Goal: Task Accomplishment & Management: Complete application form

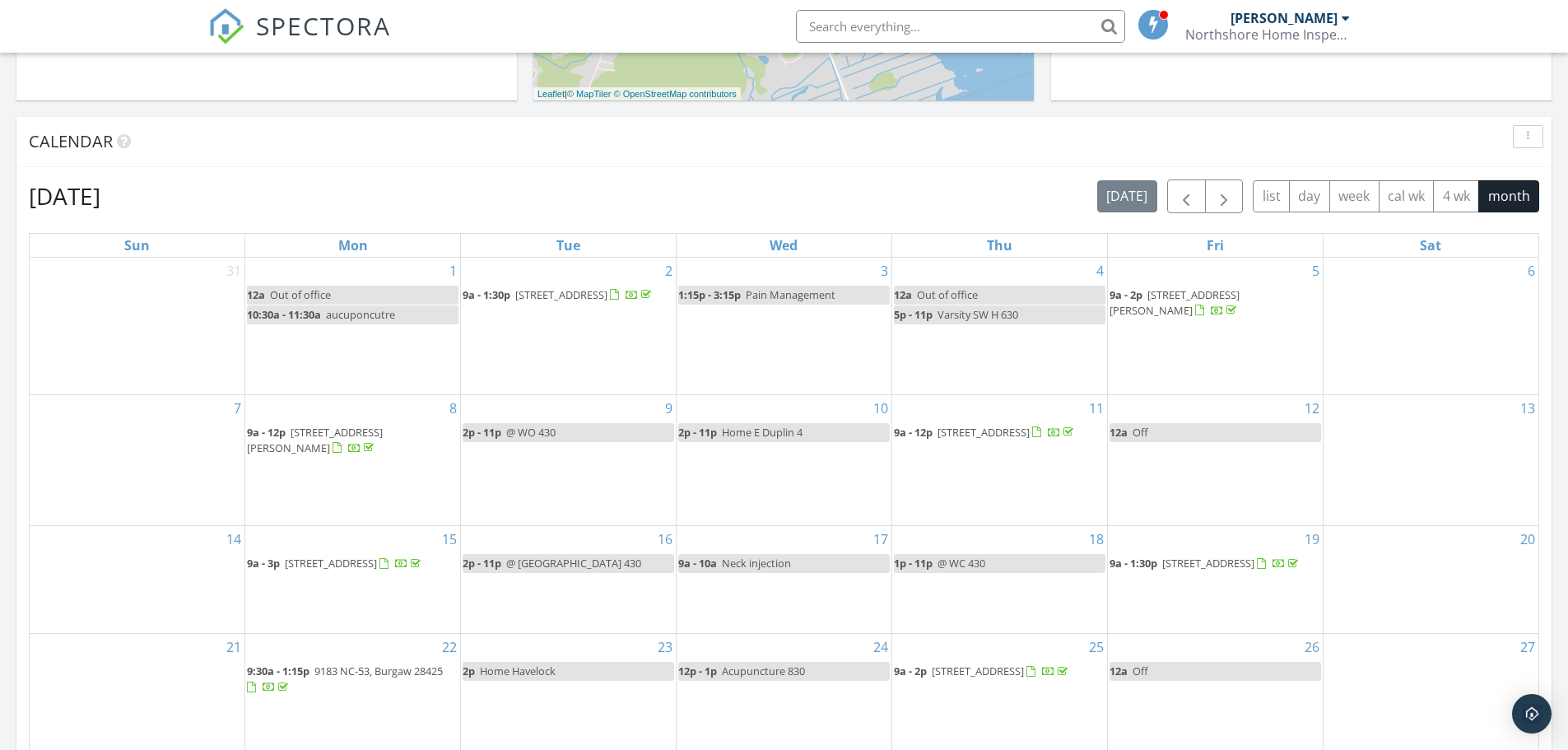
scroll to position [576, 0]
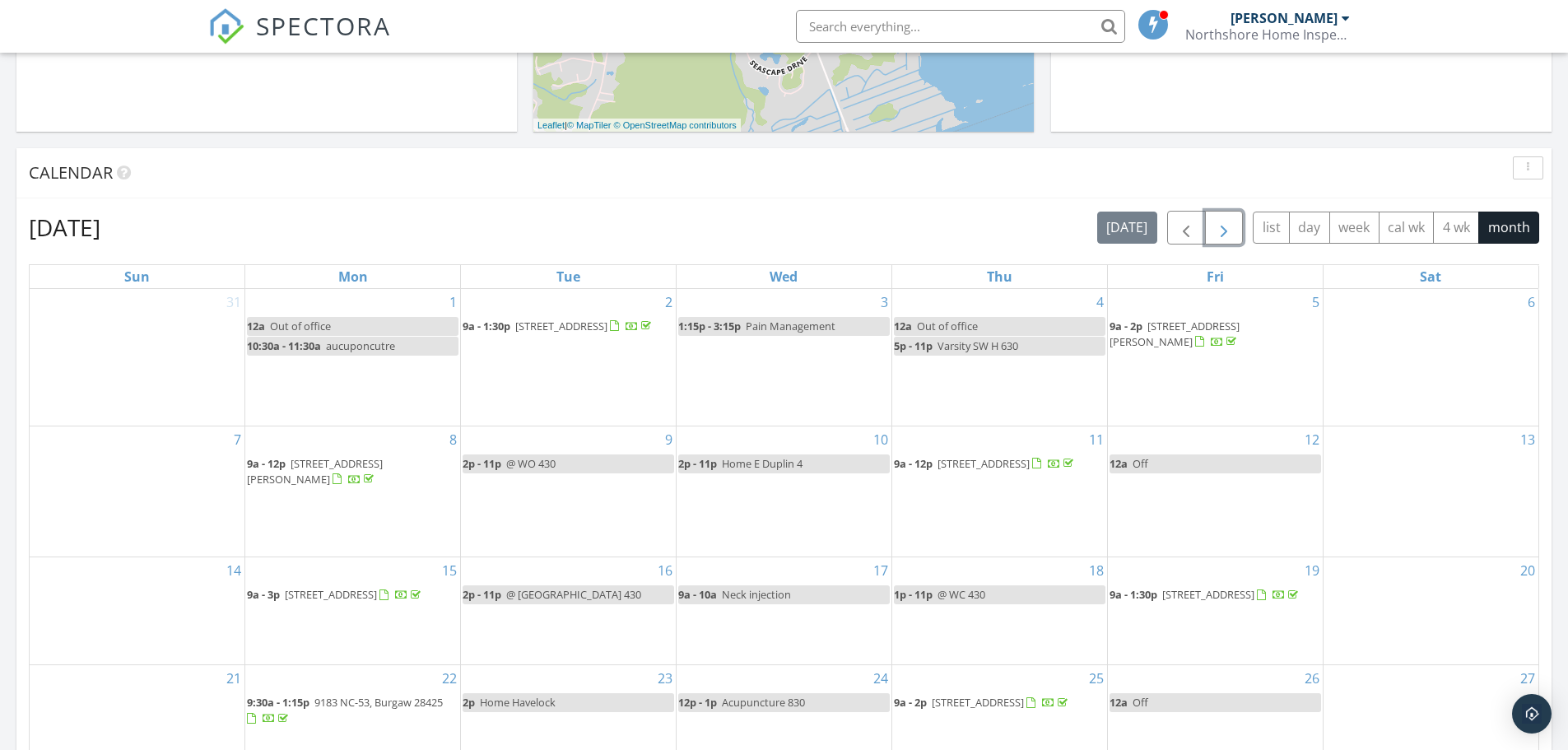
click at [1231, 231] on span "button" at bounding box center [1224, 227] width 20 height 20
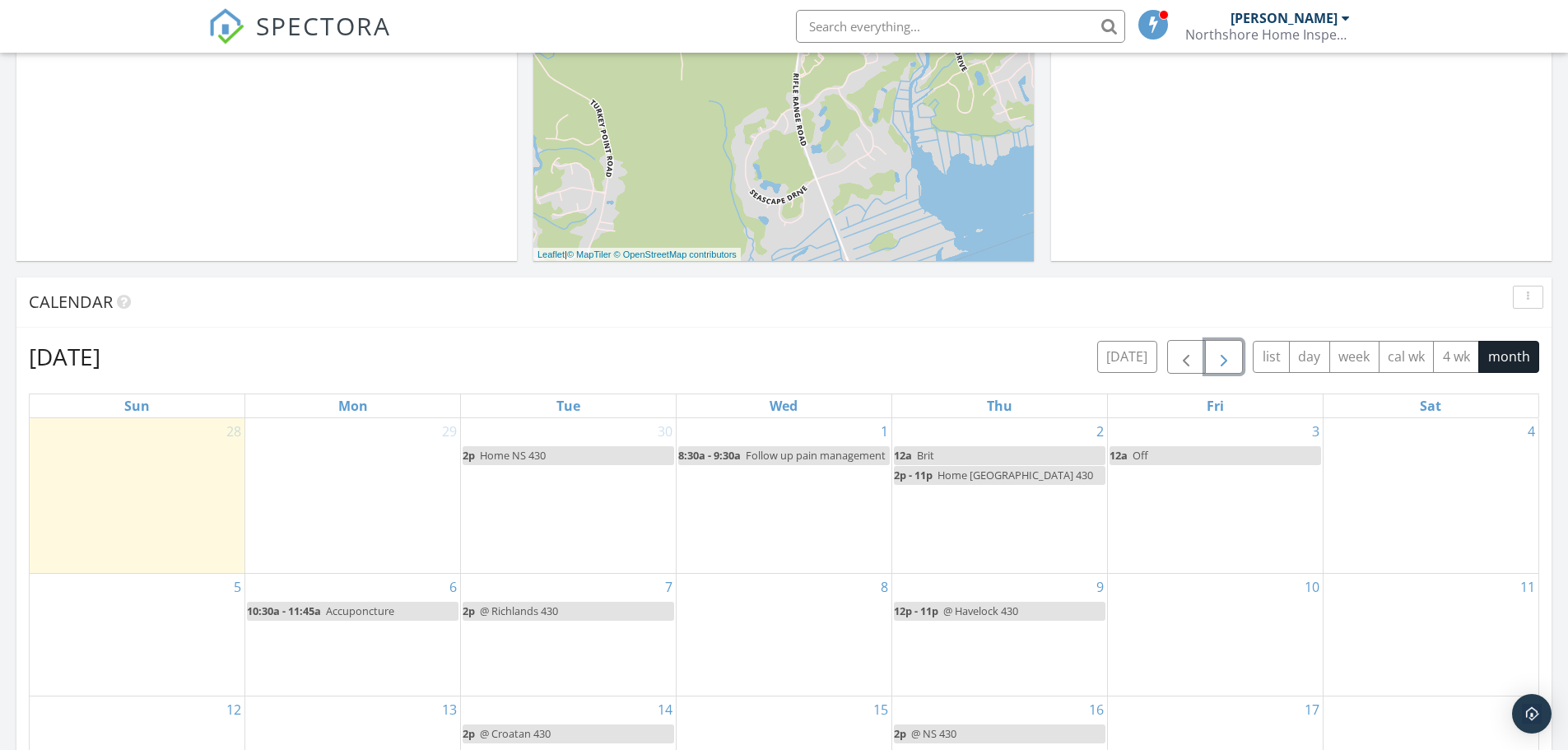
scroll to position [411, 0]
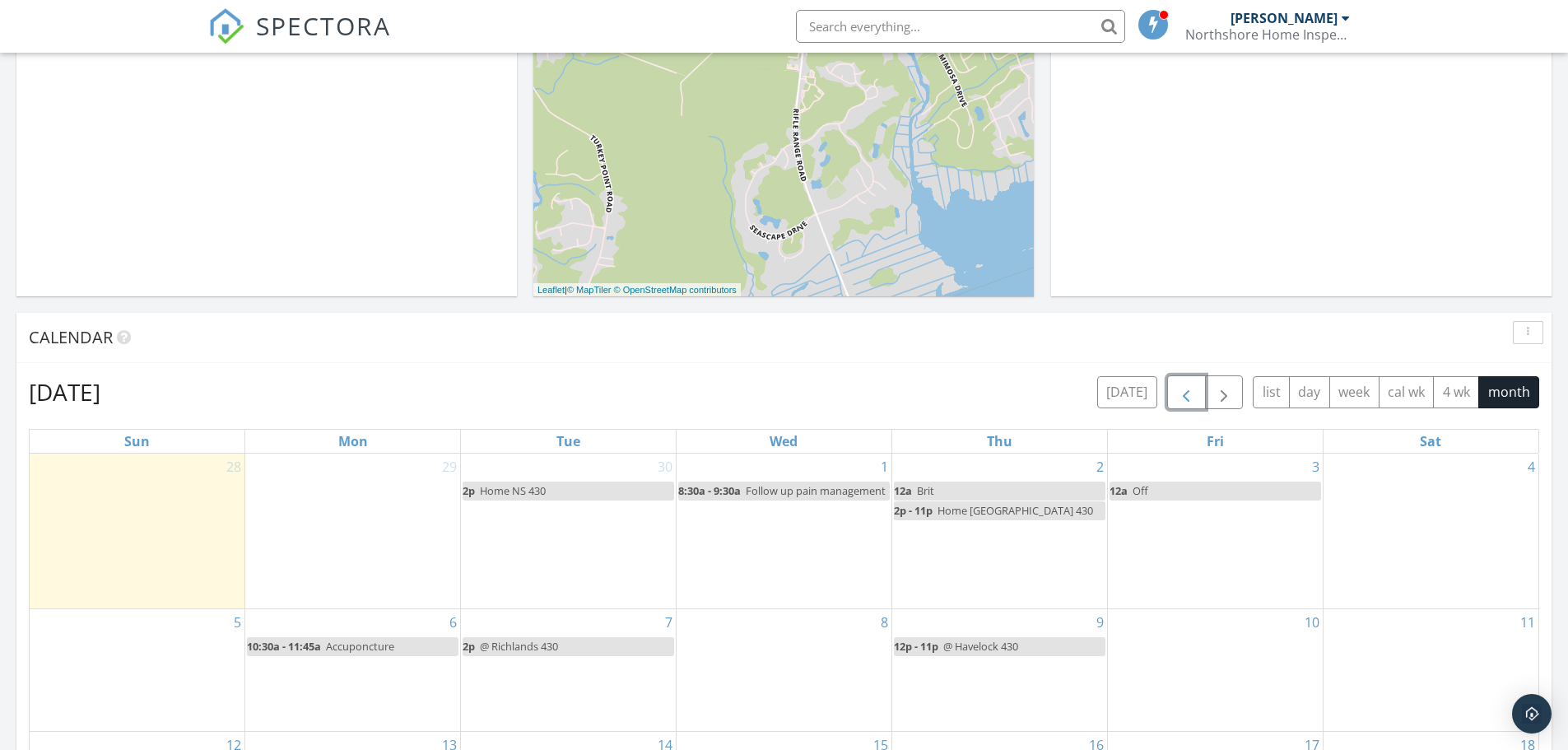
click at [1179, 394] on span "button" at bounding box center [1186, 392] width 20 height 20
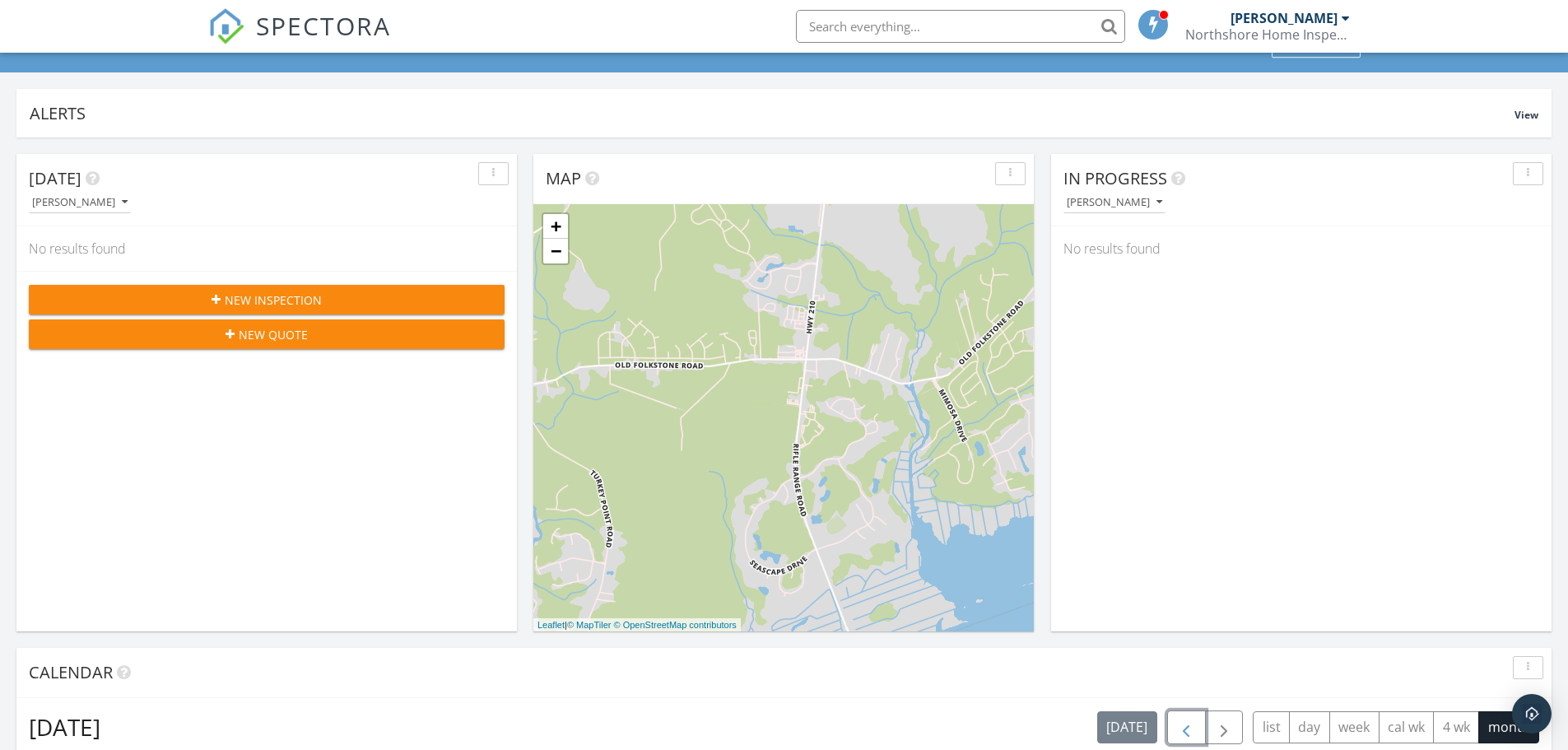
scroll to position [0, 0]
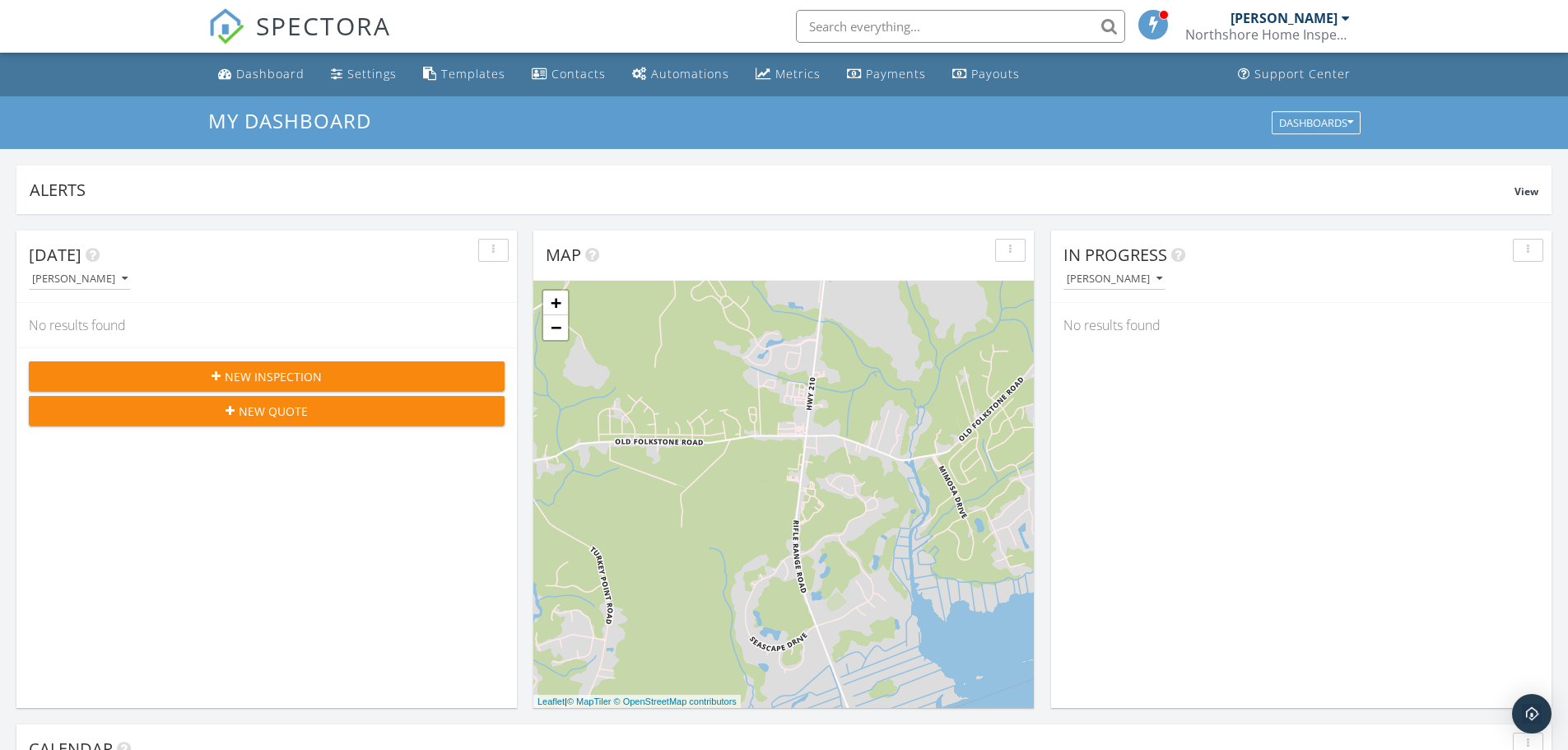
click at [298, 414] on span "New Quote" at bounding box center [273, 411] width 69 height 17
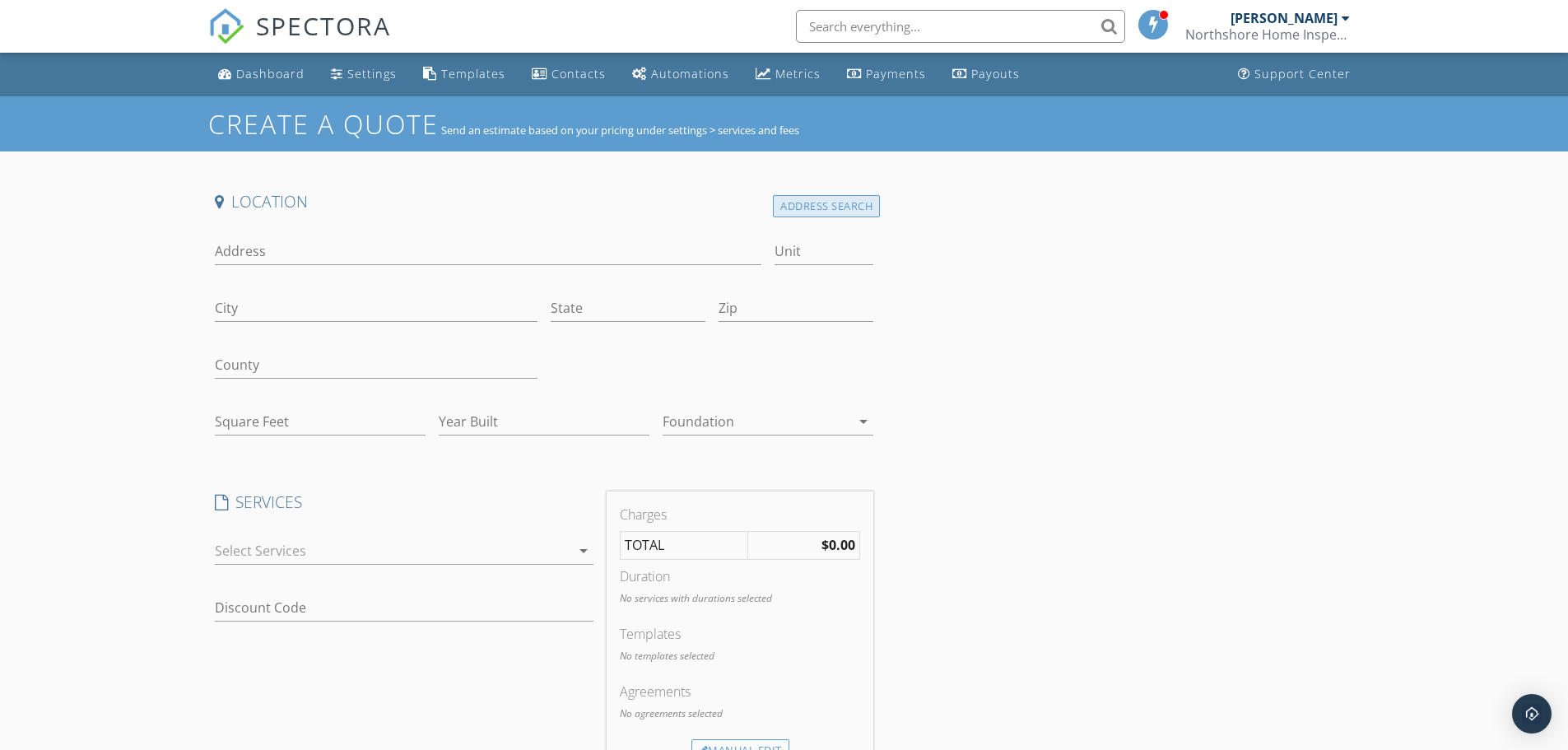
click at [826, 199] on div "Address Search" at bounding box center [827, 205] width 107 height 22
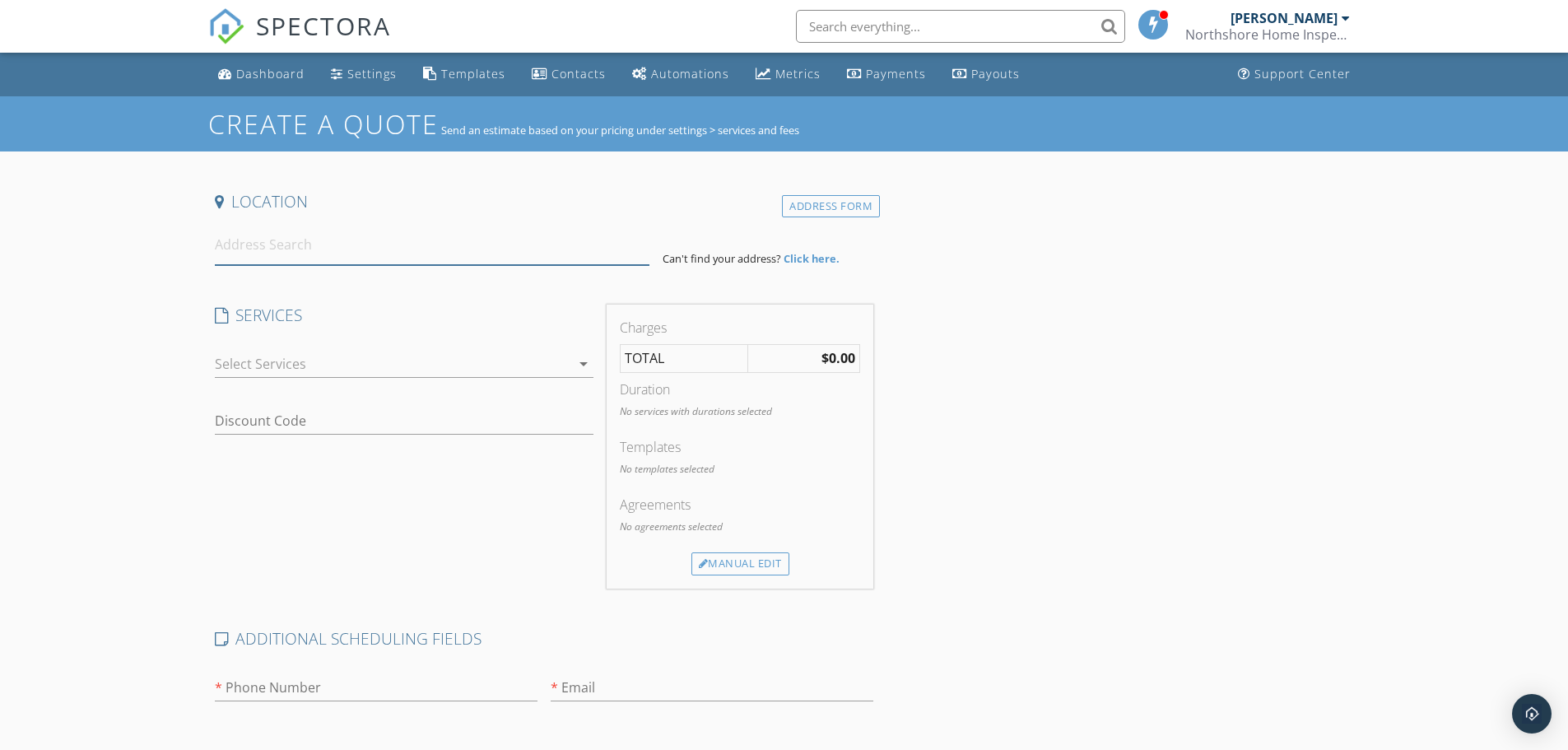
click at [299, 248] on input at bounding box center [432, 245] width 435 height 40
paste input "[STREET_ADDRESS]"
type input "[STREET_ADDRESS]"
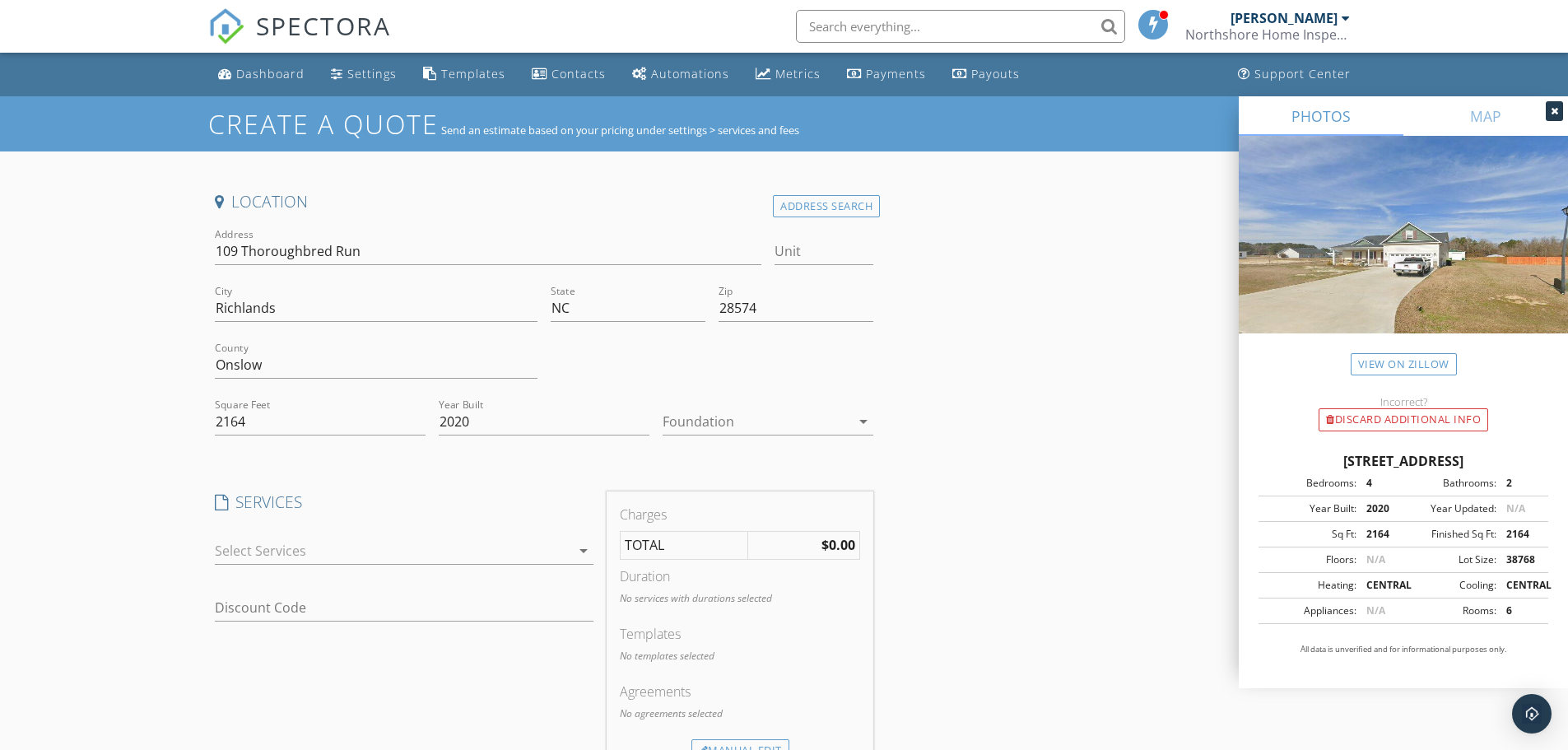
click at [747, 418] on div at bounding box center [757, 421] width 188 height 26
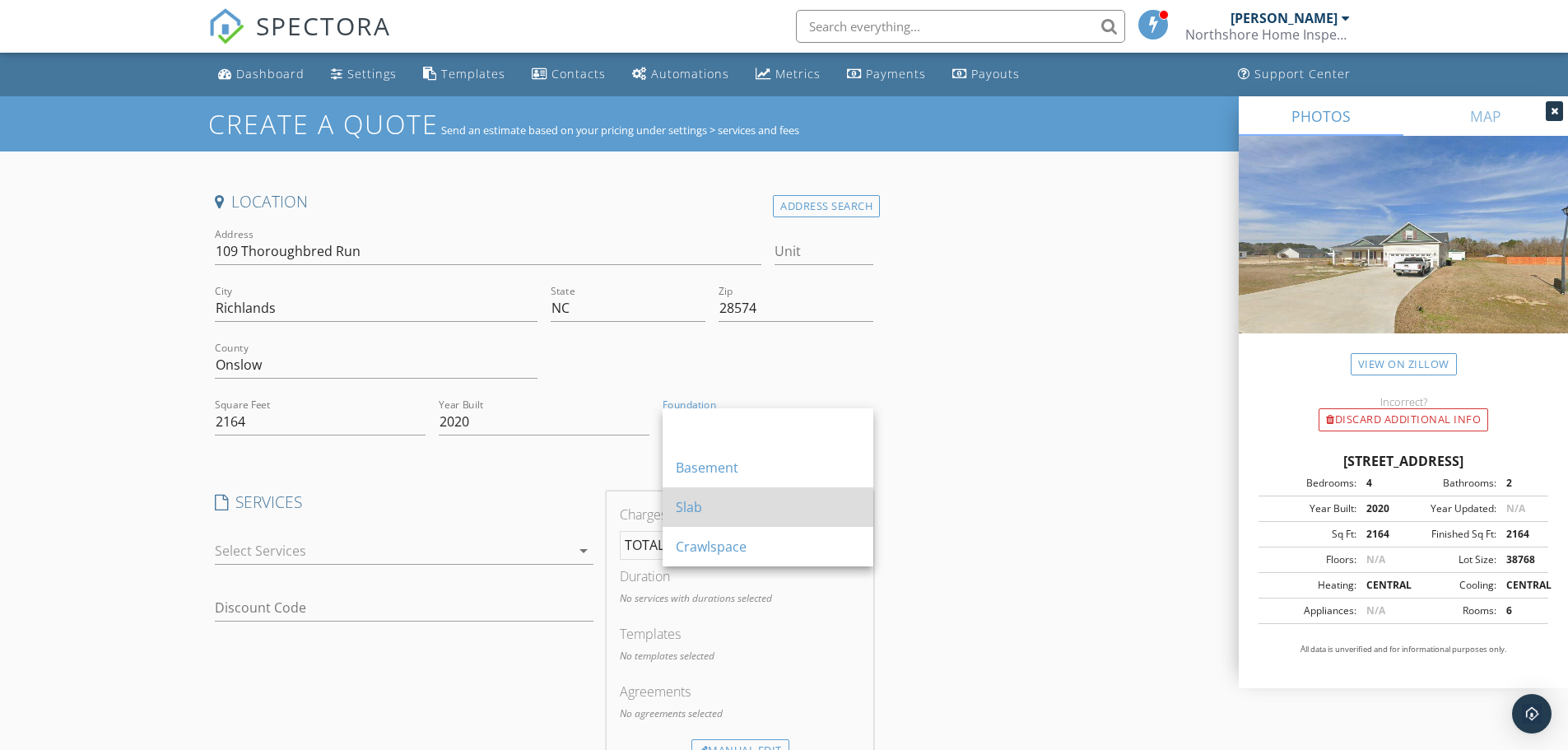
click at [700, 504] on div "Slab" at bounding box center [768, 506] width 184 height 20
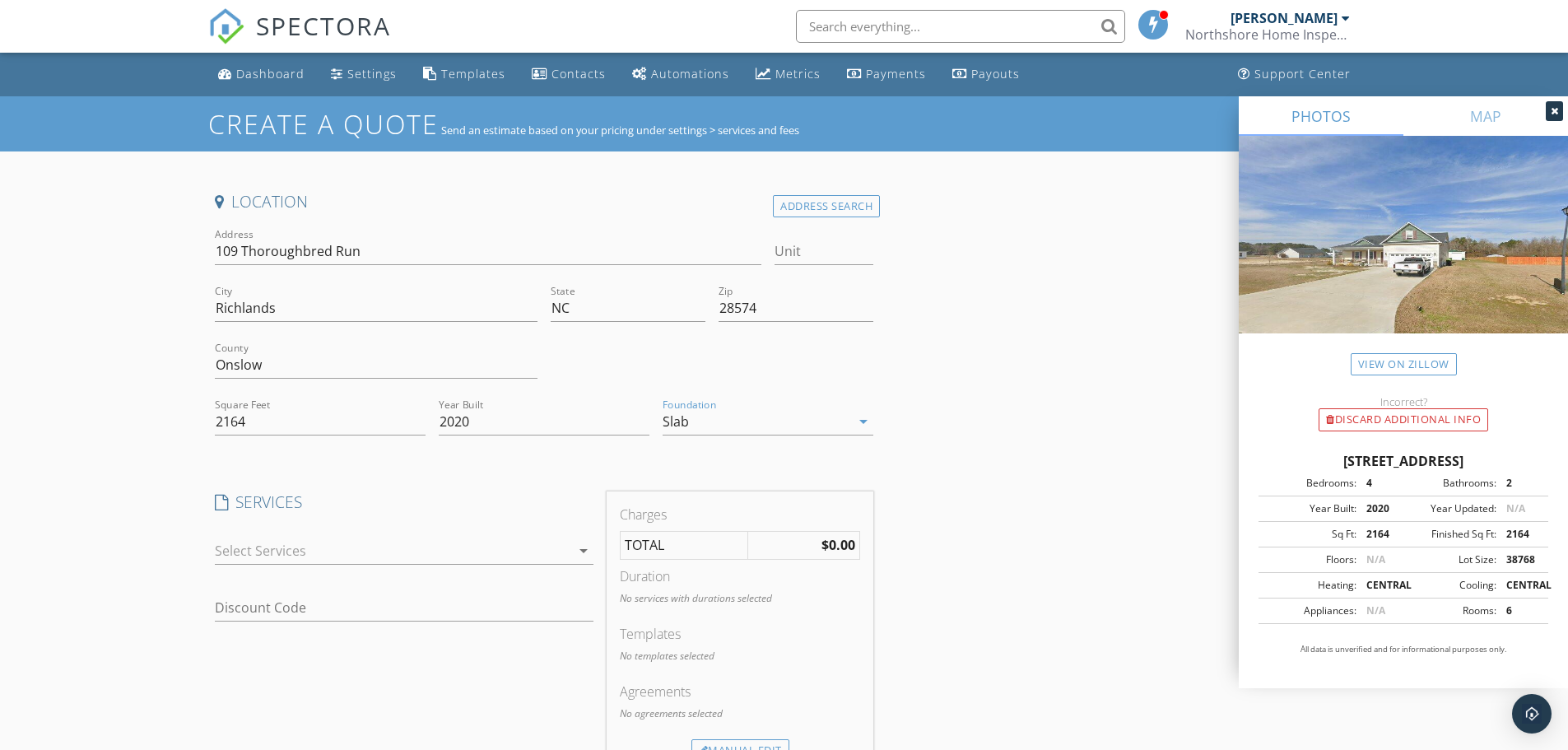
click at [93, 476] on div "Create a Quote Send an estimate based on your pricing under settings > services…" at bounding box center [784, 661] width 1568 height 1130
click at [299, 546] on div at bounding box center [392, 550] width 356 height 26
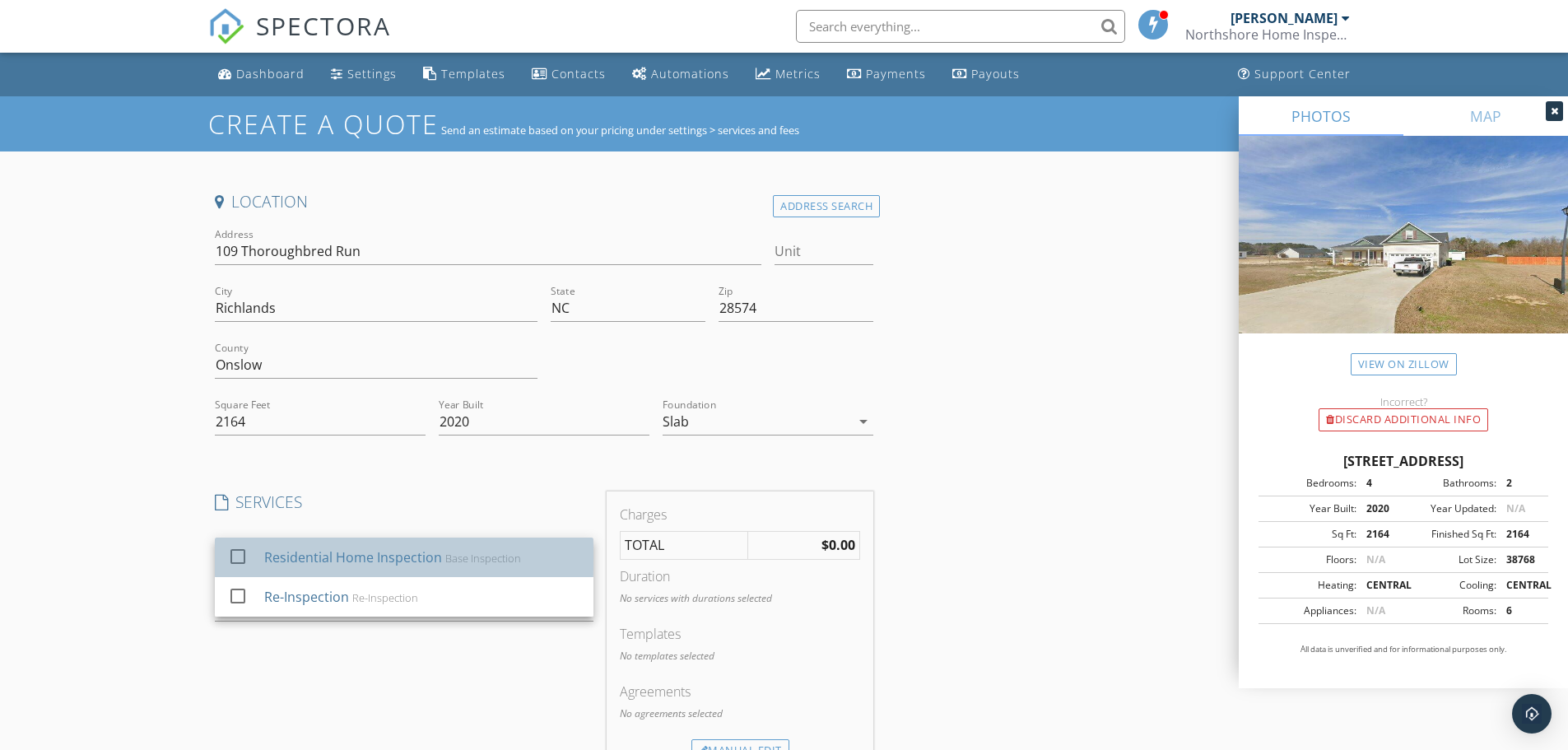
click at [272, 561] on div "Residential Home Inspection" at bounding box center [352, 557] width 178 height 20
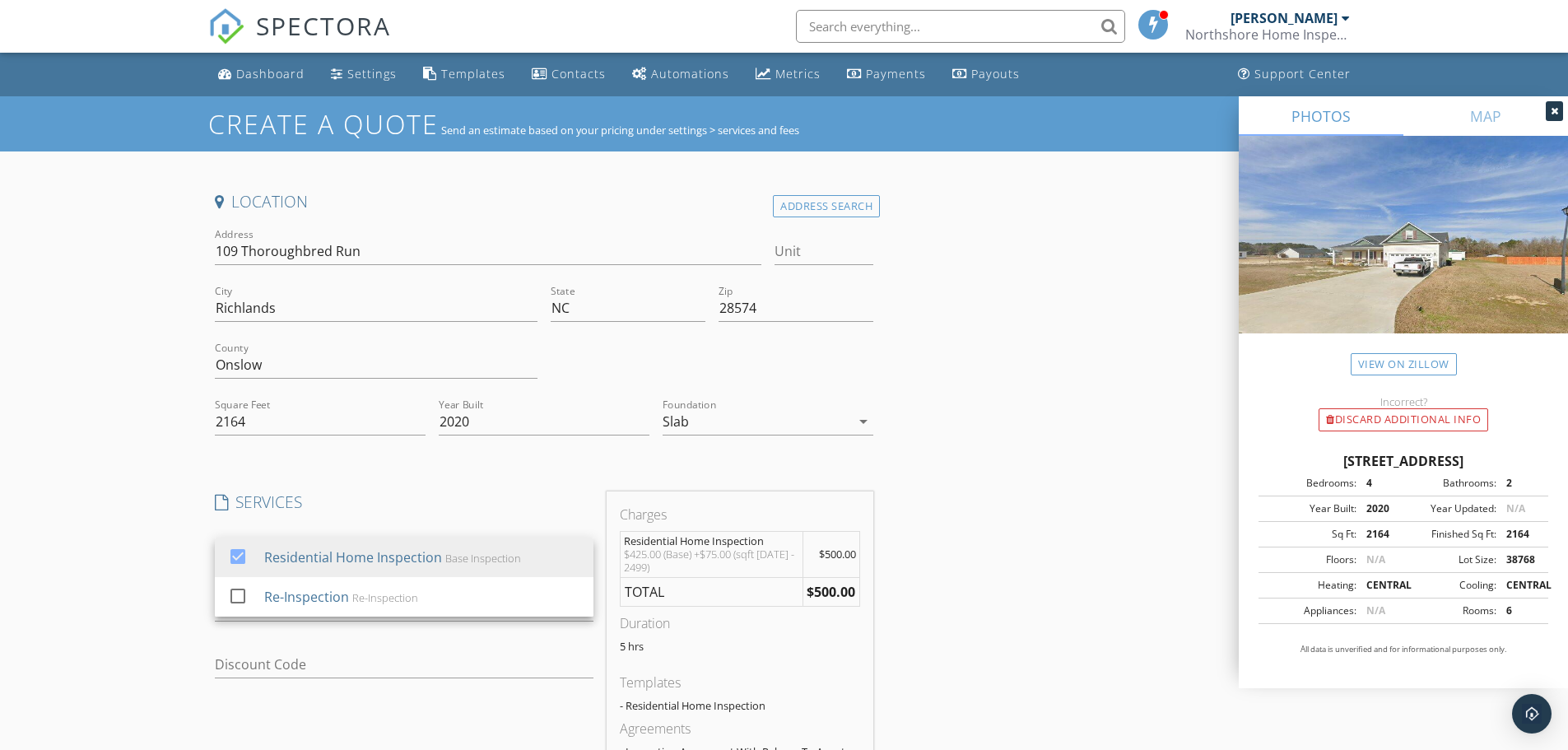
click at [154, 417] on div "Create a Quote Send an estimate based on your pricing under settings > services…" at bounding box center [784, 673] width 1568 height 1156
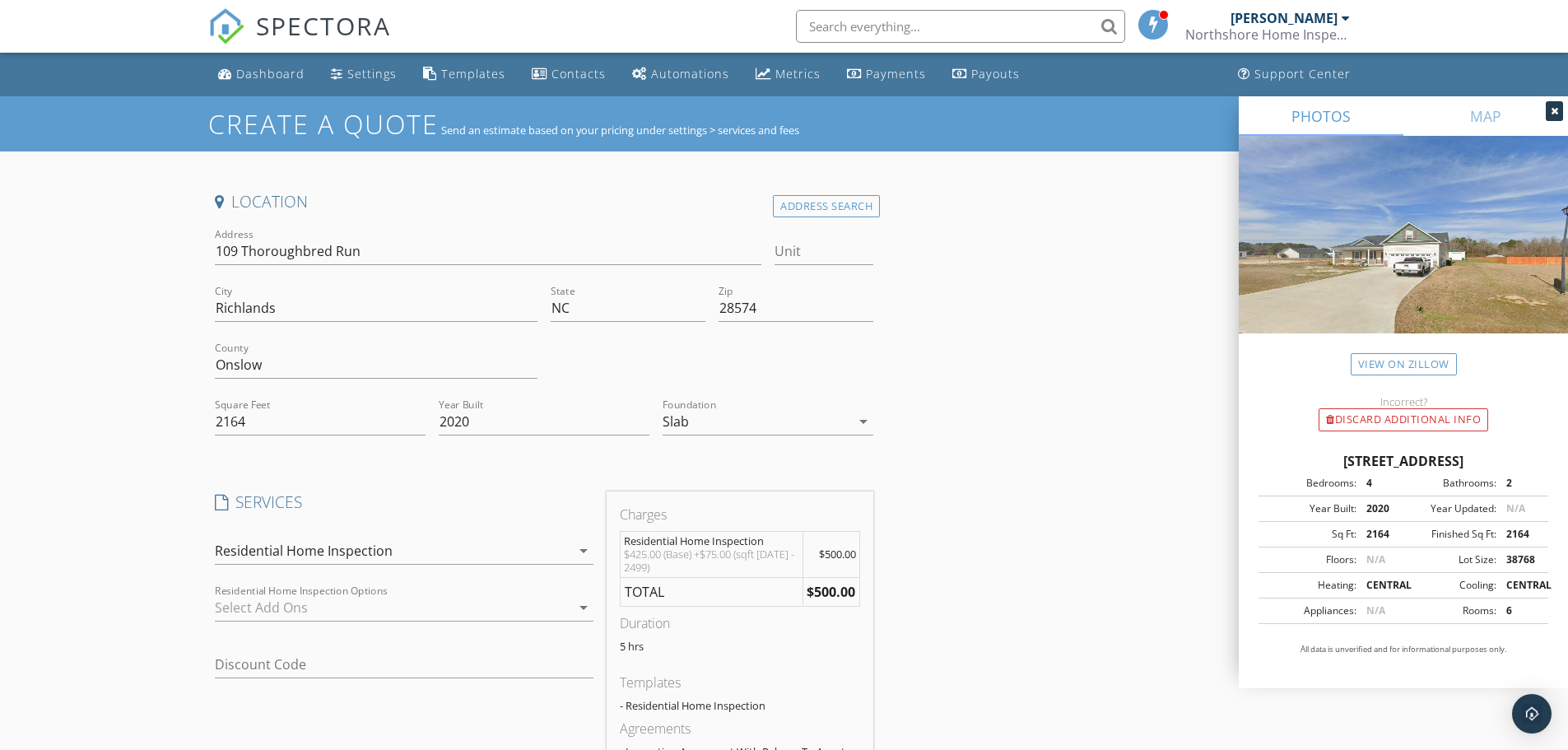
click at [258, 604] on div at bounding box center [392, 606] width 356 height 26
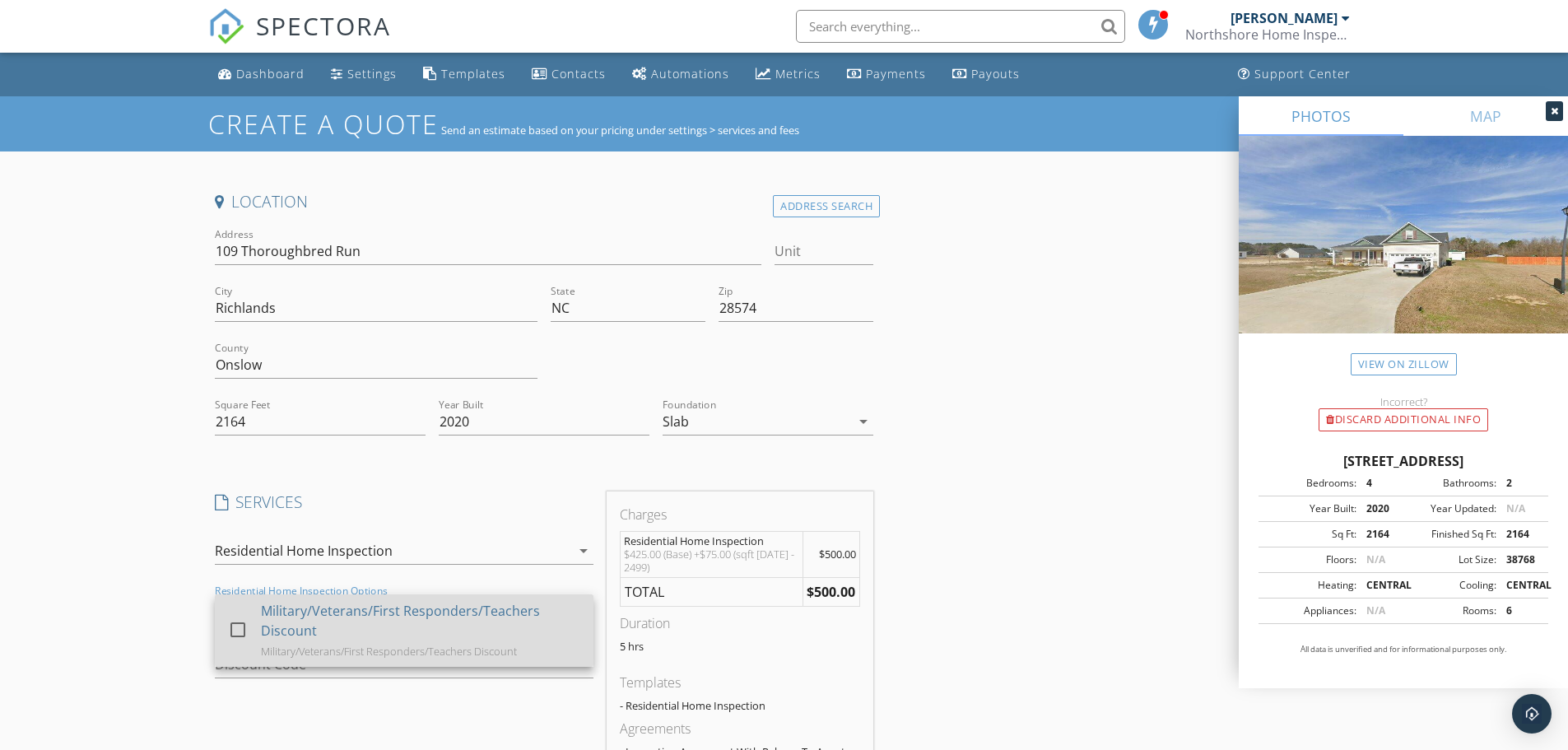
click at [236, 616] on div "check_box_outline_blank" at bounding box center [241, 629] width 26 height 37
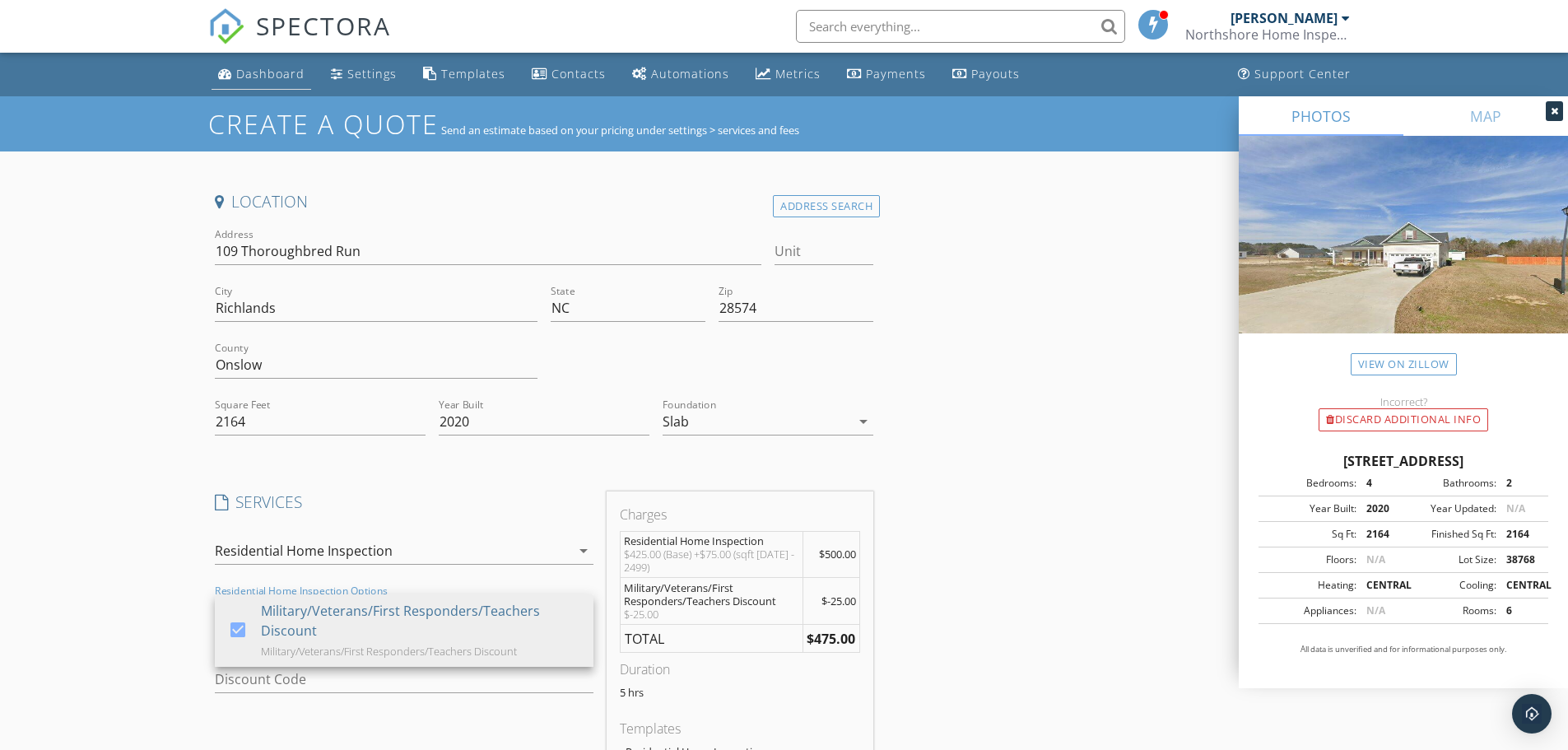
click at [287, 72] on div "Dashboard" at bounding box center [270, 74] width 68 height 15
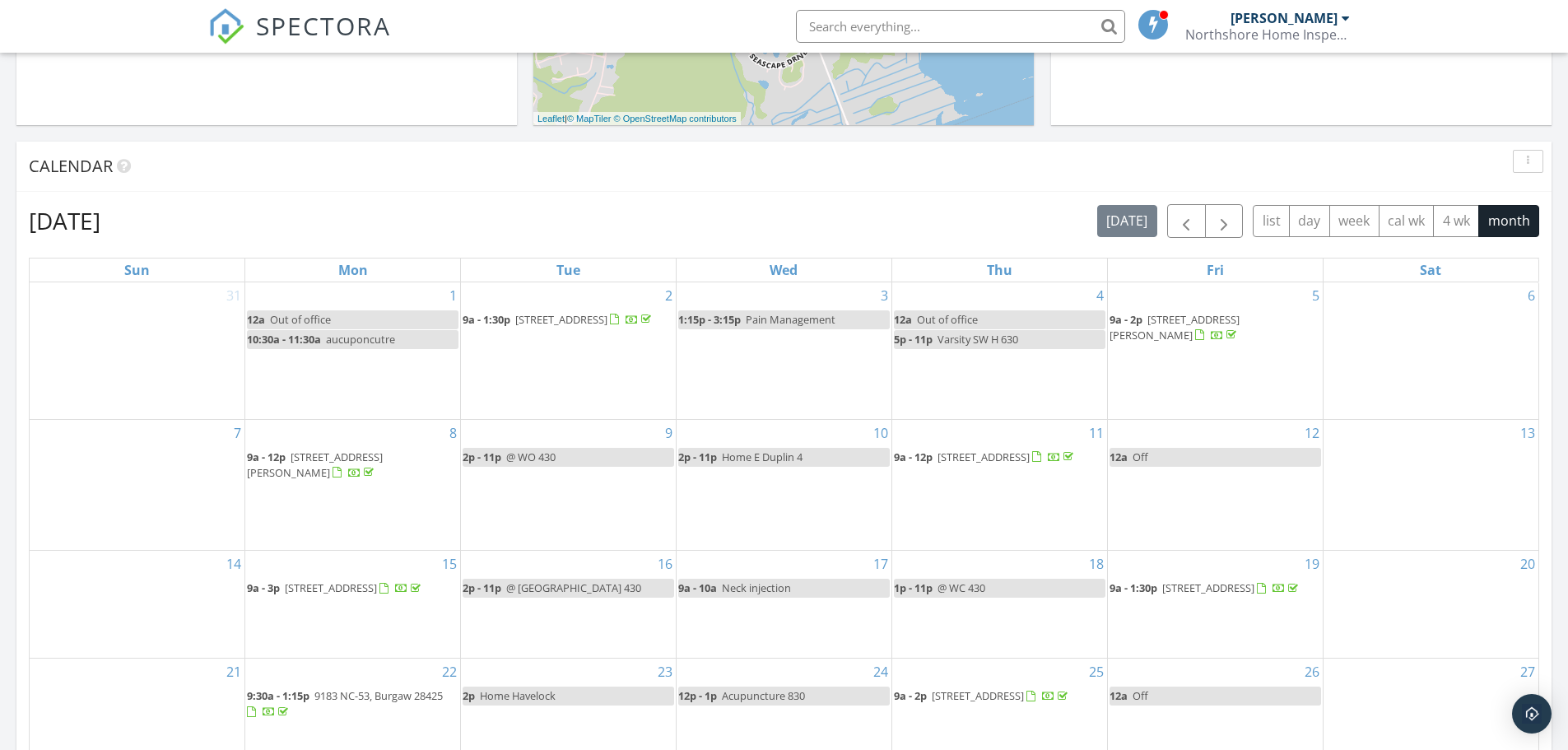
scroll to position [576, 0]
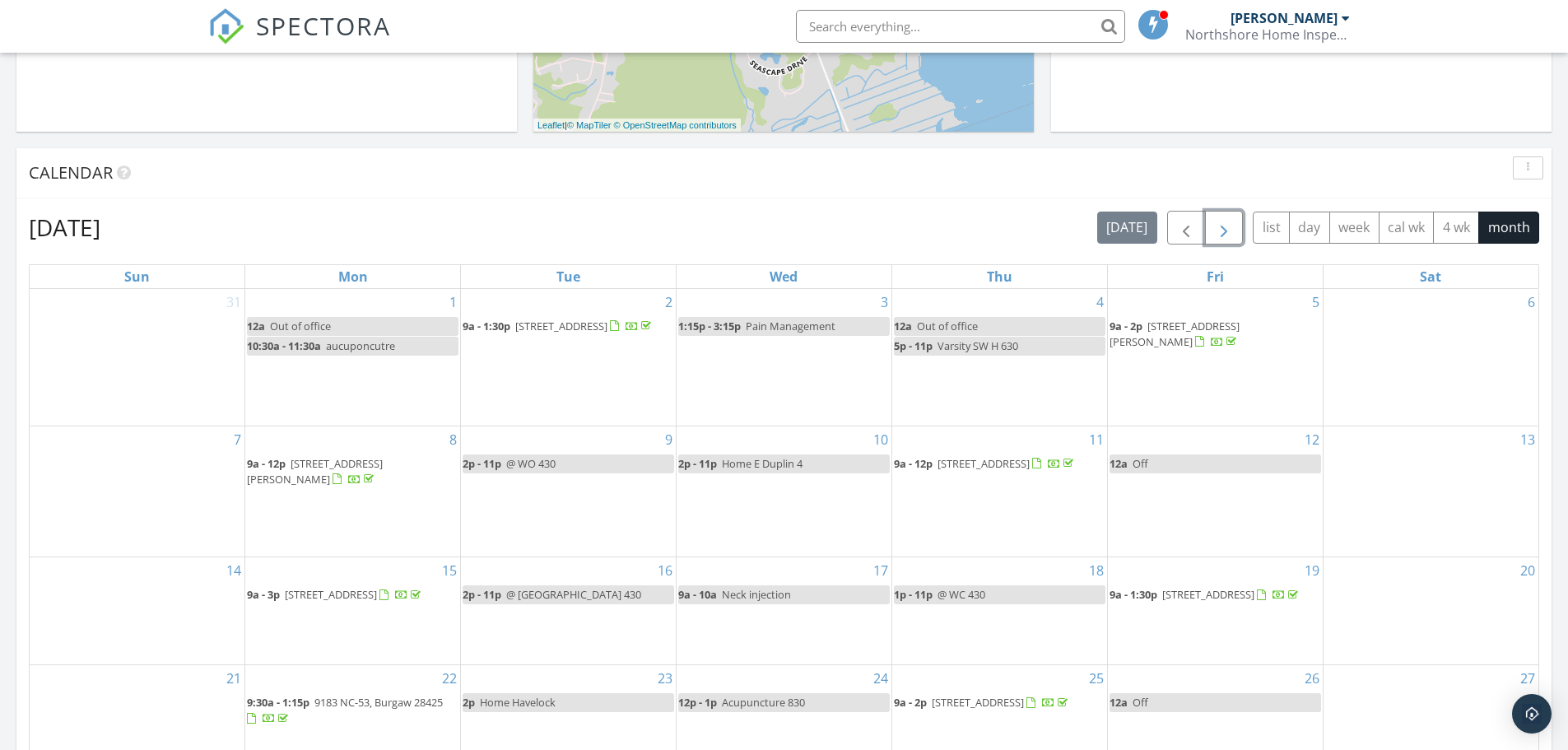
click at [1231, 234] on span "button" at bounding box center [1224, 227] width 20 height 20
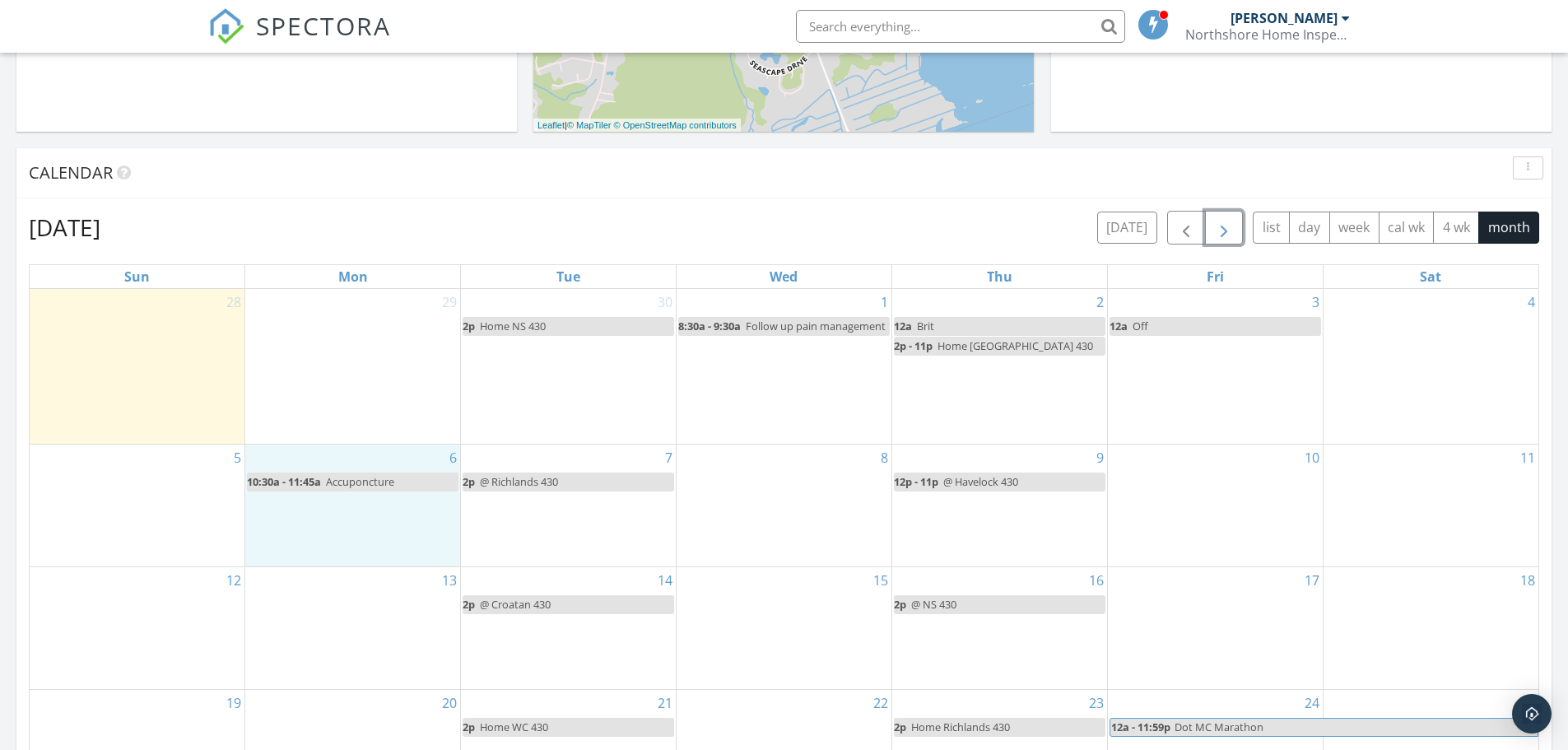
click at [361, 530] on div "6 10:30a - 11:45a Accuponcture" at bounding box center [353, 504] width 215 height 122
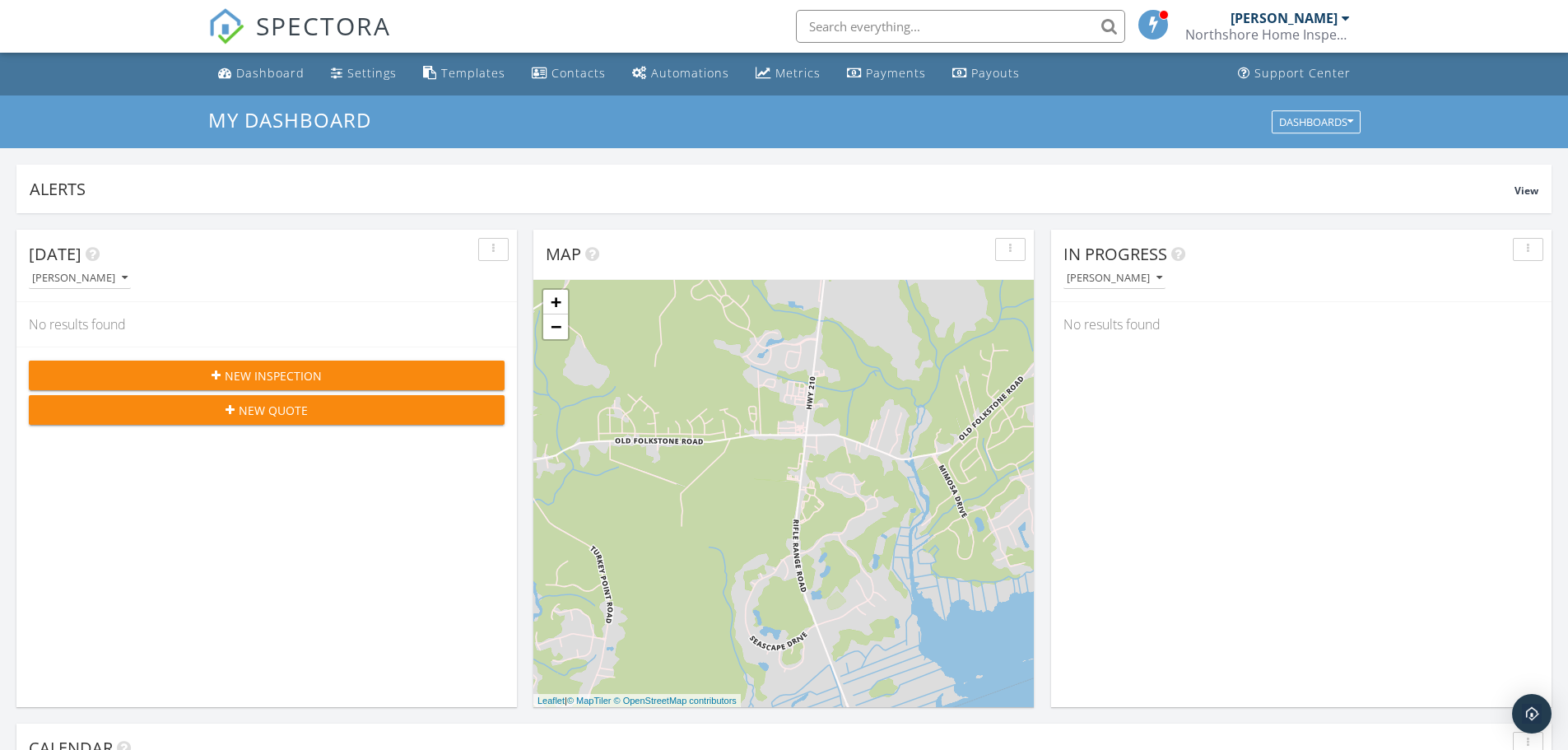
scroll to position [0, 0]
click at [260, 72] on div "Dashboard" at bounding box center [270, 74] width 68 height 15
